Goal: Register for event/course

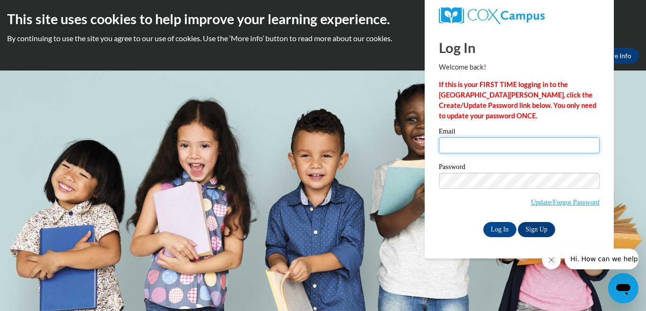
click at [451, 143] on input "Email" at bounding box center [519, 145] width 161 height 16
type input "[EMAIL_ADDRESS][DOMAIN_NAME]"
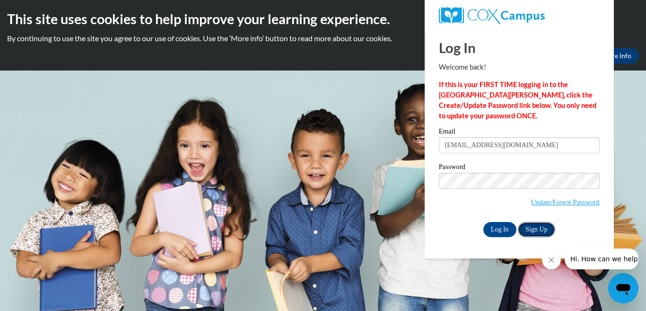
click at [543, 227] on link "Sign Up" at bounding box center [536, 229] width 37 height 15
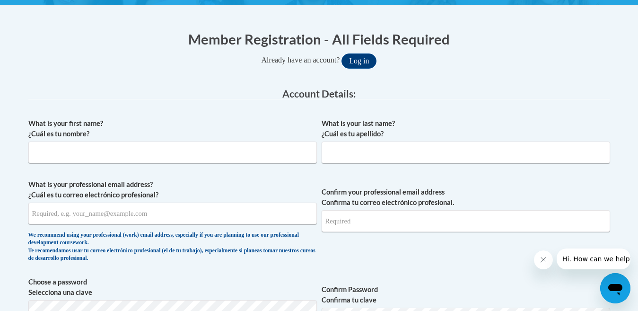
scroll to position [189, 0]
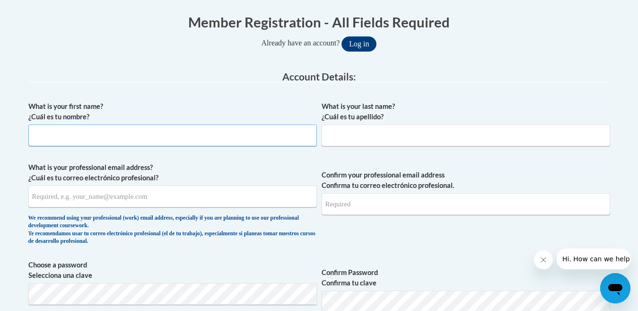
click at [42, 134] on input "What is your first name? ¿Cuál es tu nombre?" at bounding box center [172, 135] width 288 height 22
type input "[PERSON_NAME]"
type input "[EMAIL_ADDRESS][DOMAIN_NAME]"
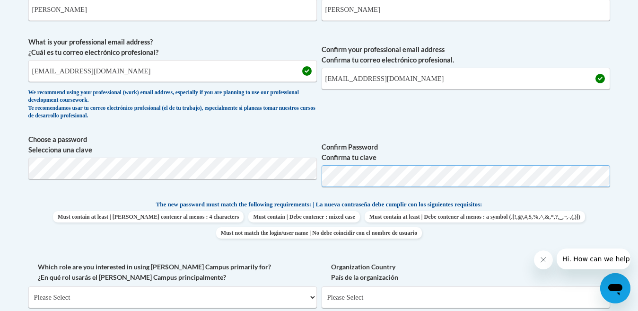
scroll to position [378, 0]
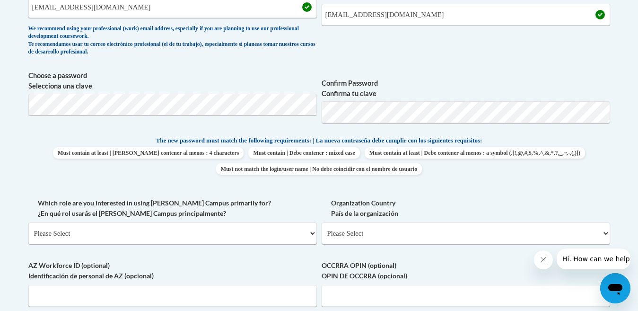
click at [363, 84] on label "Confirm Password Confirma tu clave" at bounding box center [466, 88] width 288 height 21
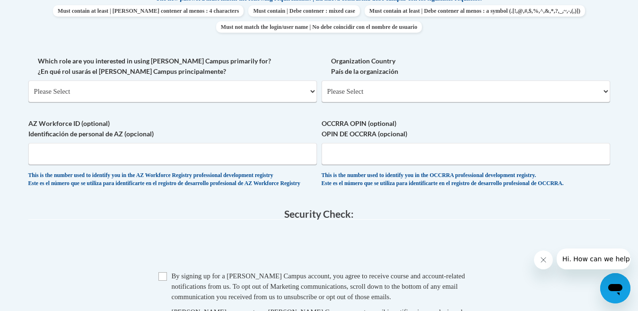
scroll to position [473, 0]
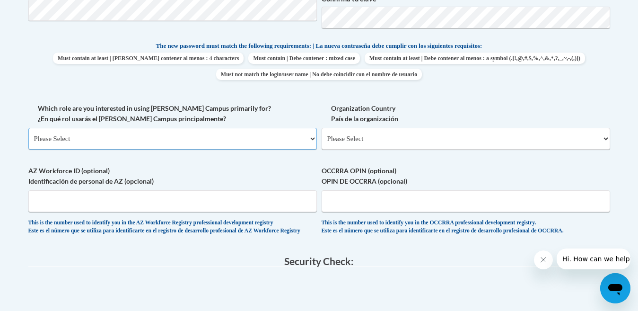
click at [310, 139] on select "Please Select College/University | Colegio/Universidad Community/Nonprofit Part…" at bounding box center [172, 139] width 288 height 22
select select "fbf2d438-af2f-41f8-98f1-81c410e29de3"
click at [28, 128] on select "Please Select College/University | Colegio/Universidad Community/Nonprofit Part…" at bounding box center [172, 139] width 288 height 22
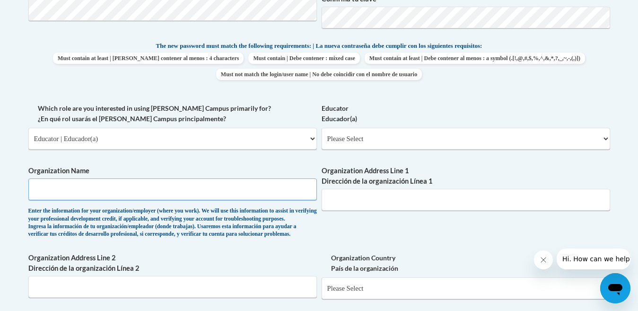
click at [48, 181] on input "Organization Name" at bounding box center [172, 189] width 288 height 22
type input "kids campus Inc."
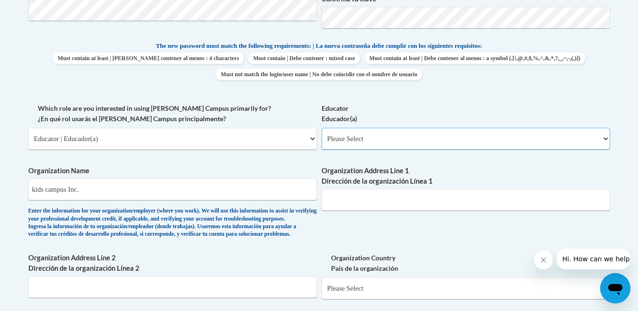
click at [606, 139] on select "Please Select Early Learning/Daycare Teacher/Family Home Care Provider | Maestr…" at bounding box center [466, 139] width 288 height 22
select select "5e2af403-4f2c-4e49-a02f-103e55d7b75b"
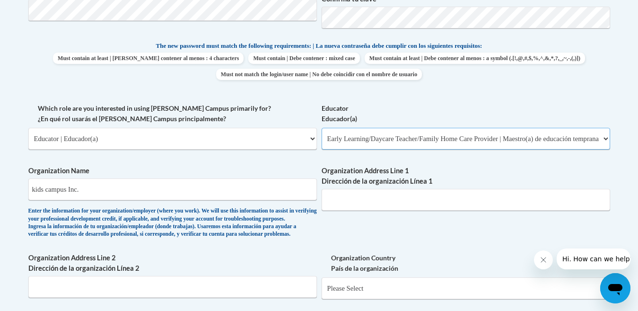
click at [322, 128] on select "Please Select Early Learning/Daycare Teacher/Family Home Care Provider | Maestr…" at bounding box center [466, 139] width 288 height 22
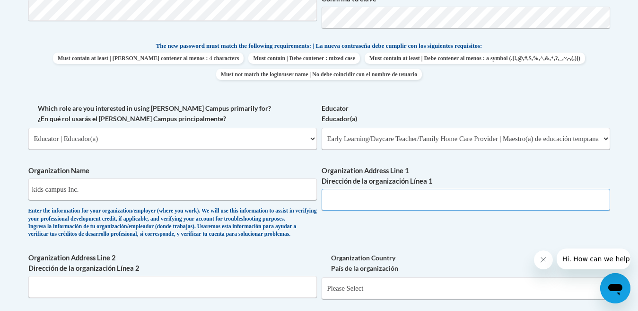
click at [327, 201] on input "Organization Address Line 1 Dirección de la organización Línea 1" at bounding box center [466, 200] width 288 height 22
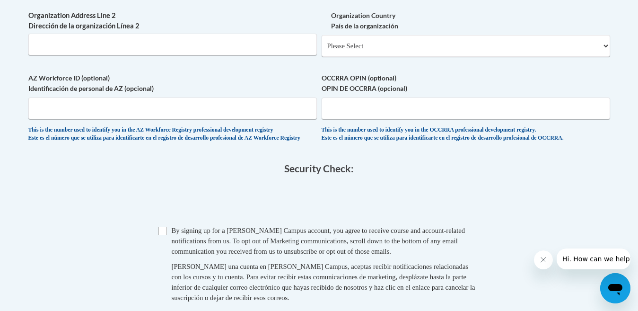
scroll to position [756, 0]
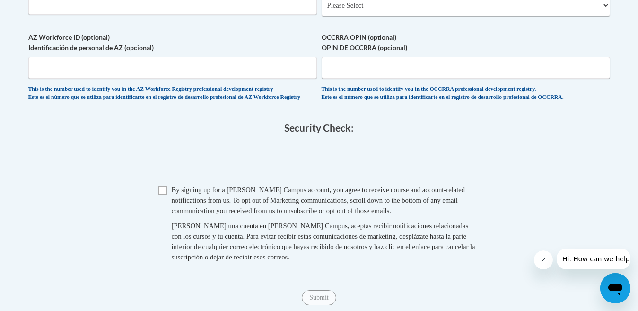
type input "27550 state hwy. 75 suite 106 oneonta al 35121"
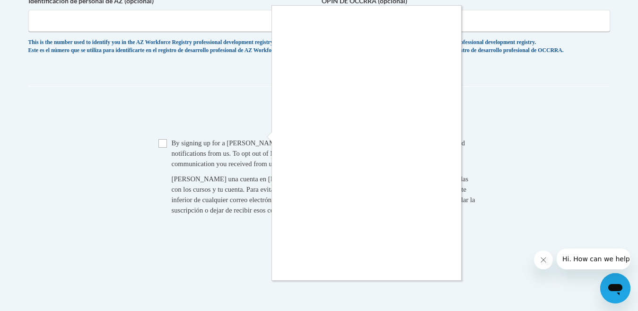
scroll to position [803, 0]
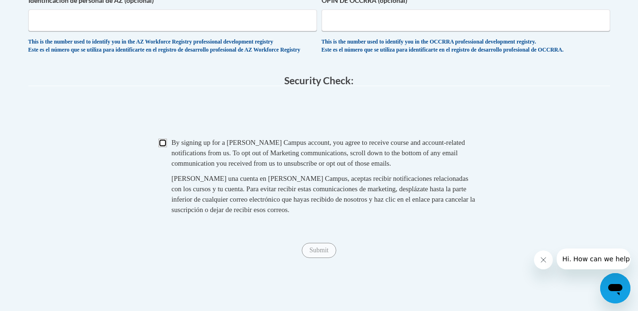
click at [165, 147] on input "Checkbox" at bounding box center [162, 143] width 9 height 9
checkbox input "true"
click at [320, 258] on input "Submit" at bounding box center [319, 250] width 34 height 15
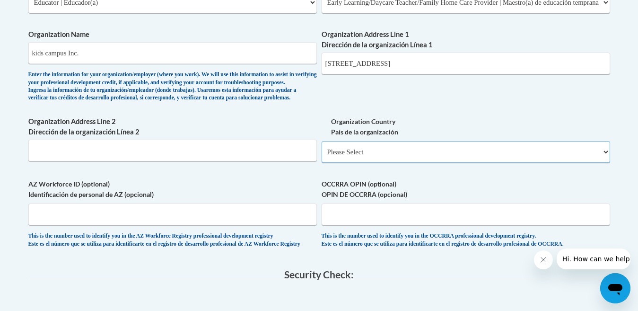
scroll to position [627, 0]
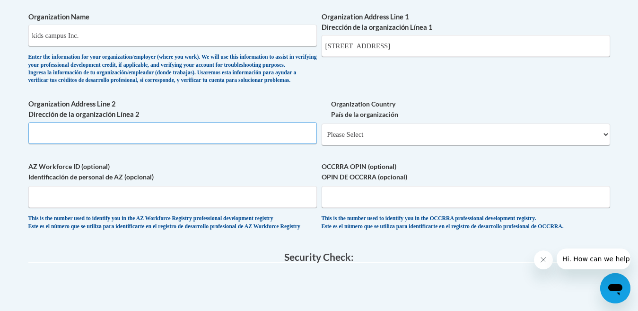
click at [75, 144] on input "Organization Address Line 2 Dirección de la organización Línea 2" at bounding box center [172, 133] width 288 height 22
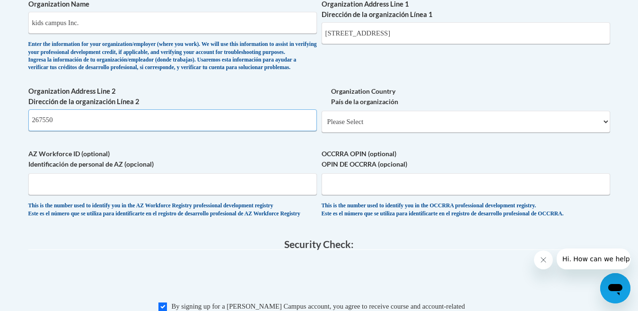
click at [58, 131] on input "267550" at bounding box center [172, 120] width 288 height 22
type input "267550 state hwy, 75 suite 106 oneonta al 35121"
click at [603, 132] on select "Please Select United States | Estados Unidos Outside of the United States | Fue…" at bounding box center [466, 122] width 288 height 22
select select "ad49bcad-a171-4b2e-b99c-48b446064914"
click at [322, 126] on select "Please Select United States | Estados Unidos Outside of the United States | Fue…" at bounding box center [466, 122] width 288 height 22
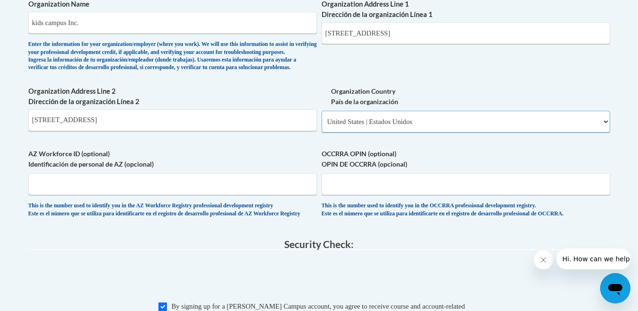
select select
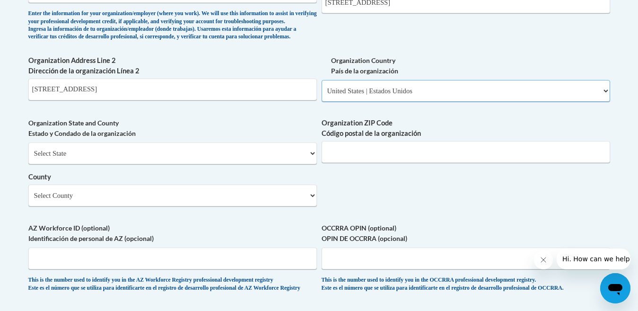
scroll to position [687, 0]
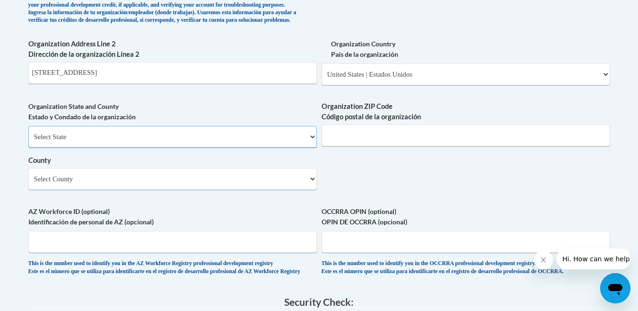
click at [310, 148] on select "Select State Alabama Alaska Arizona Arkansas California Colorado Connecticut De…" at bounding box center [172, 137] width 288 height 22
select select "Alabama"
click at [28, 141] on select "Select State Alabama Alaska Arizona Arkansas California Colorado Connecticut De…" at bounding box center [172, 137] width 288 height 22
click at [58, 190] on select "Select County Autauga Baldwin Barbour Bibb Blount Bullock Butler Calhoun Chambe…" at bounding box center [172, 179] width 288 height 22
select select "Blount"
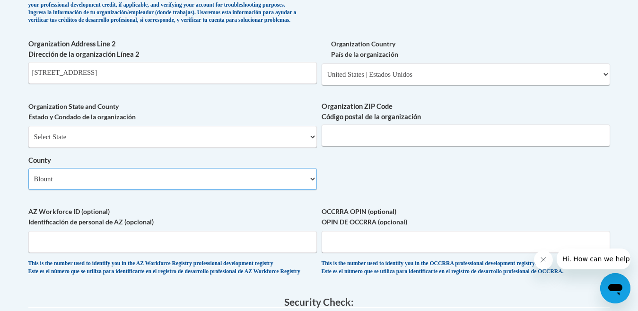
click at [28, 183] on select "Select County Autauga Baldwin Barbour Bibb Blount Bullock Butler Calhoun Chambe…" at bounding box center [172, 179] width 288 height 22
click at [342, 146] on input "Organization ZIP Code Código postal de la organización" at bounding box center [466, 135] width 288 height 22
type input "35121"
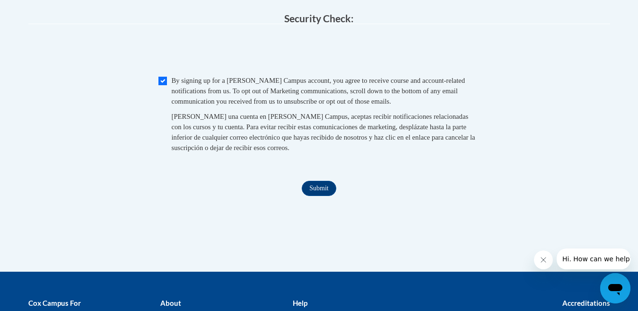
scroll to position [970, 0]
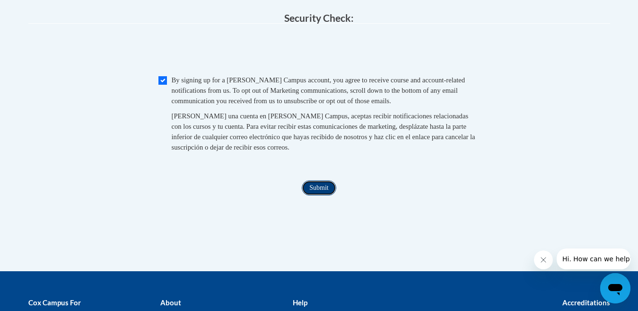
click at [321, 195] on input "Submit" at bounding box center [319, 187] width 34 height 15
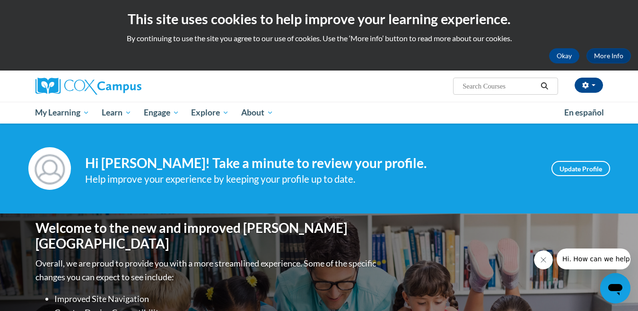
click at [542, 87] on icon "Search" at bounding box center [544, 85] width 9 height 7
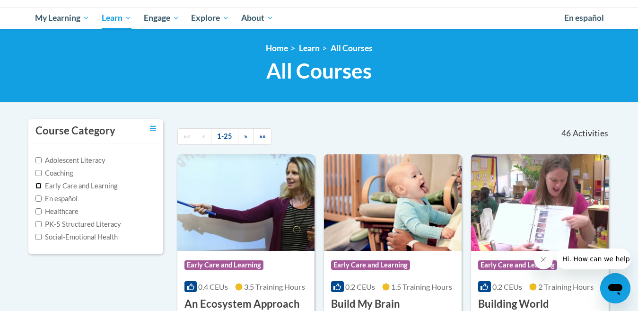
click at [38, 186] on input "Early Care and Learning" at bounding box center [38, 186] width 6 height 6
checkbox input "true"
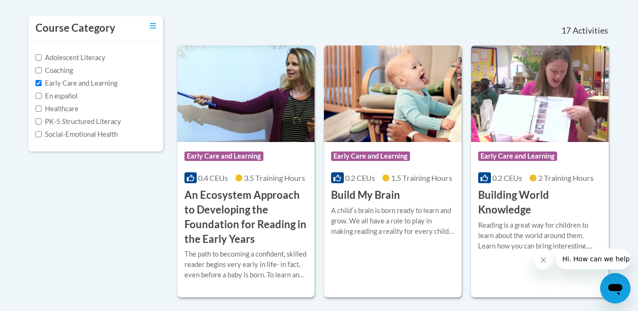
scroll to position [214, 0]
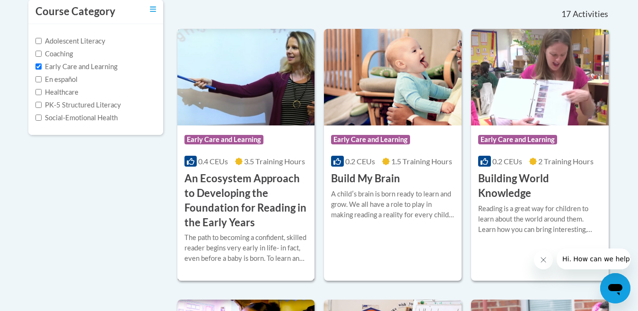
click at [253, 136] on span "Early Care and Learning" at bounding box center [223, 139] width 79 height 9
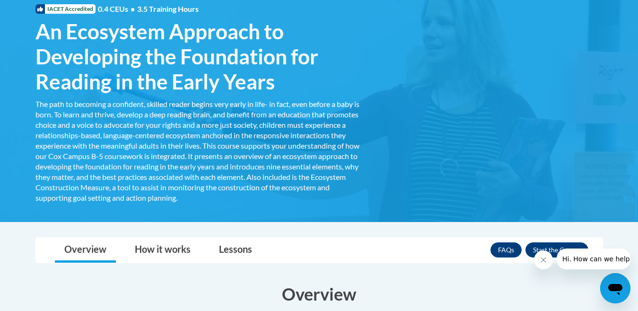
scroll to position [142, 0]
